Goal: Task Accomplishment & Management: Manage account settings

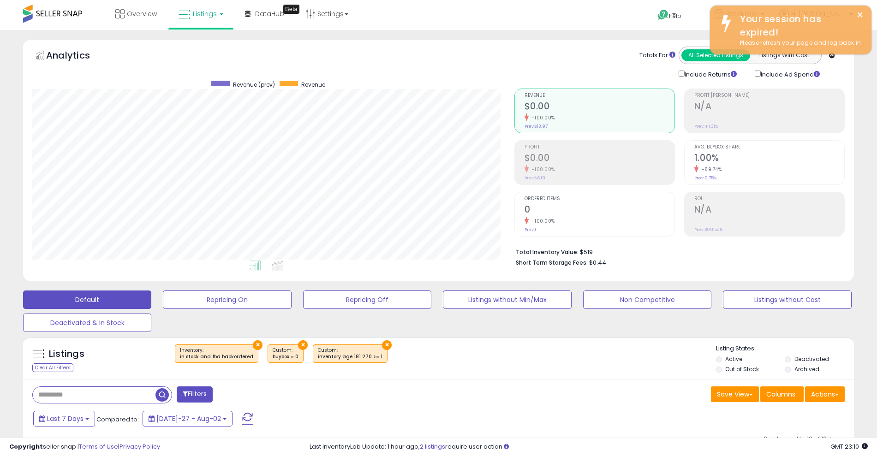
select select "**********"
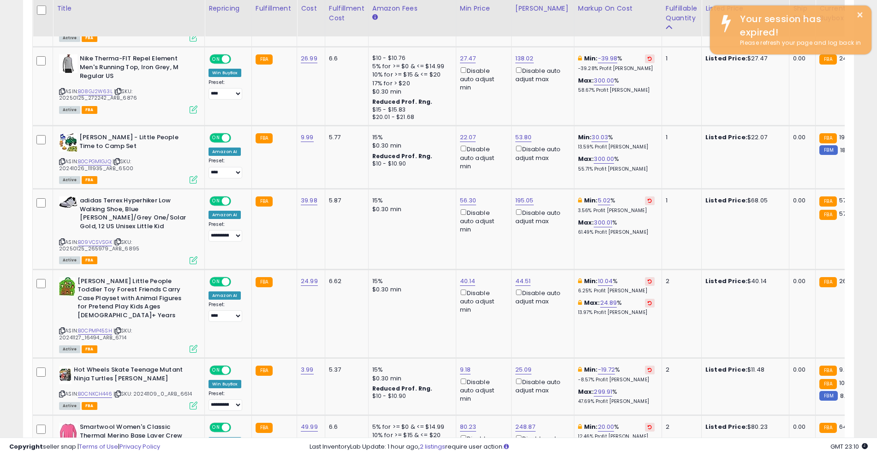
scroll to position [189, 482]
